Goal: Navigation & Orientation: Go to known website

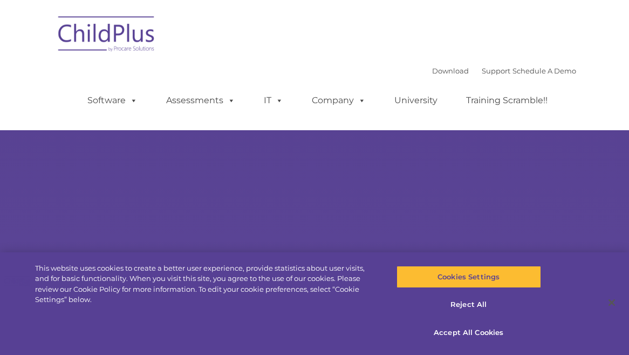
type input ""
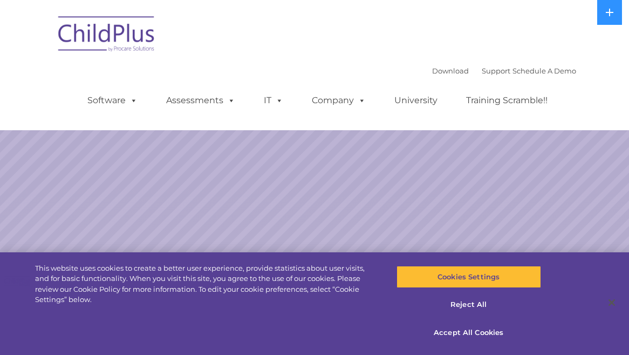
select select "MEDIUM"
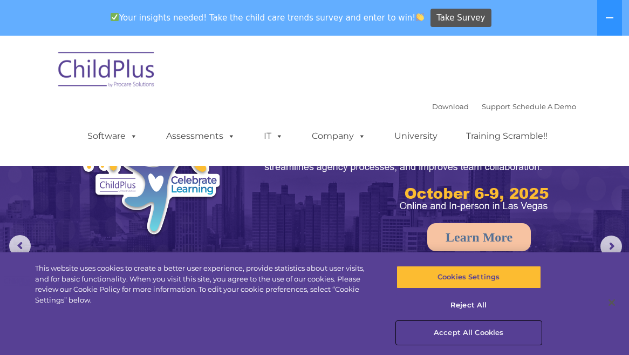
click at [462, 330] on button "Accept All Cookies" at bounding box center [469, 332] width 145 height 23
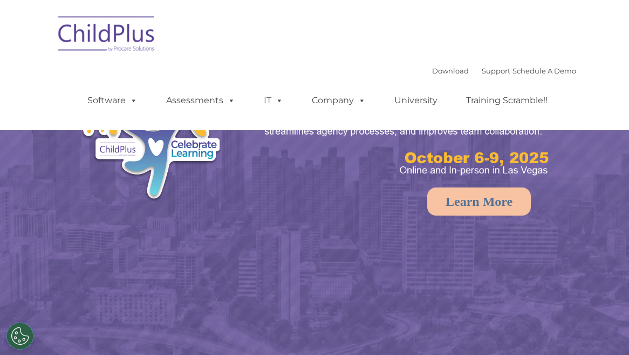
select select "MEDIUM"
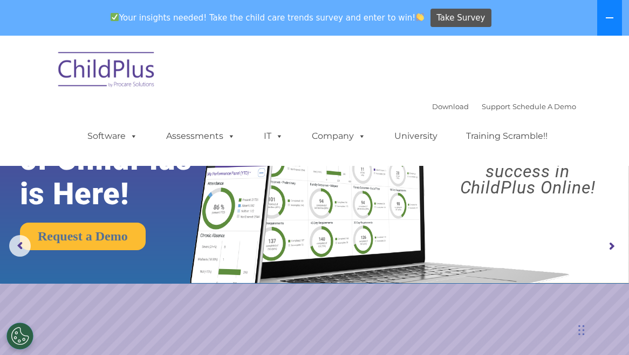
click at [610, 19] on icon at bounding box center [609, 17] width 9 height 9
